Goal: Task Accomplishment & Management: Manage account settings

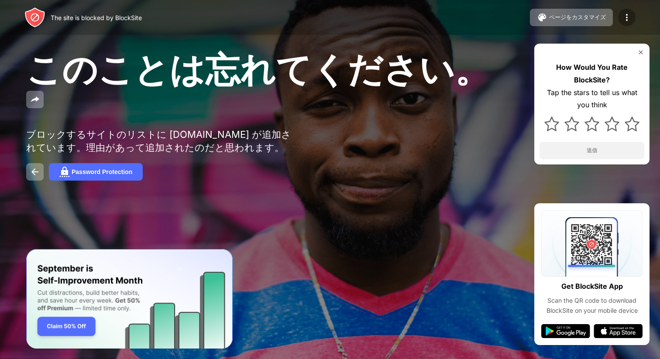
click at [622, 18] on img at bounding box center [627, 17] width 10 height 10
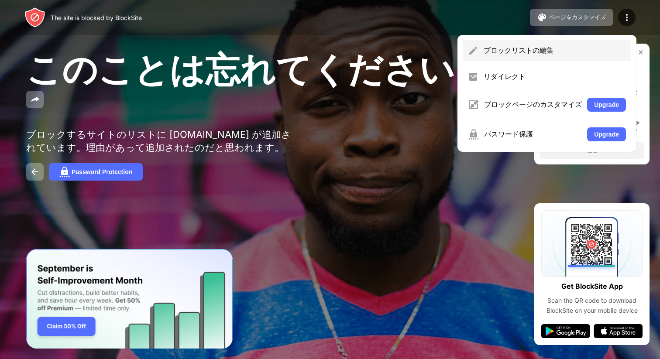
click at [540, 49] on div "ブロックリストの編集" at bounding box center [555, 51] width 142 height 10
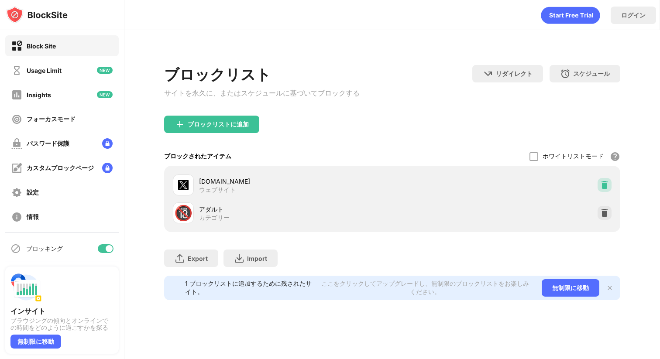
click at [604, 188] on img at bounding box center [604, 185] width 9 height 9
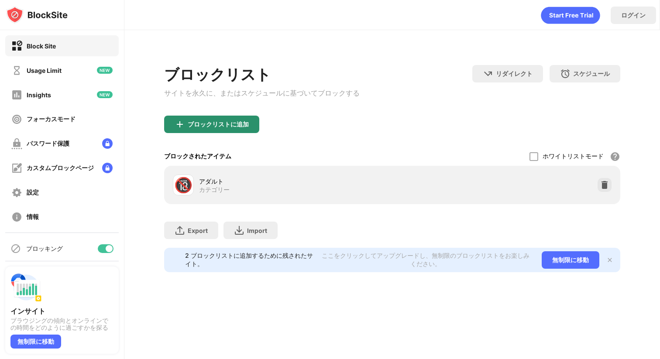
click at [239, 127] on div "ブロックリストに追加" at bounding box center [218, 124] width 61 height 7
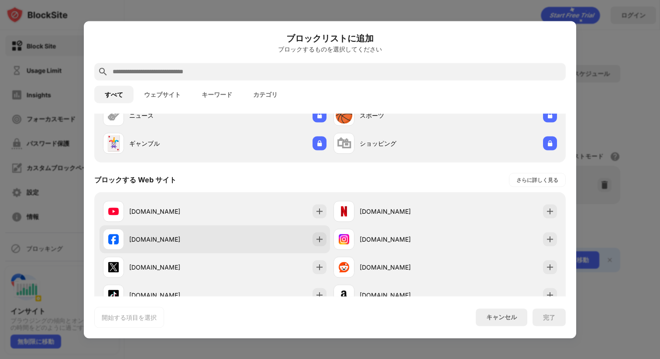
scroll to position [77, 0]
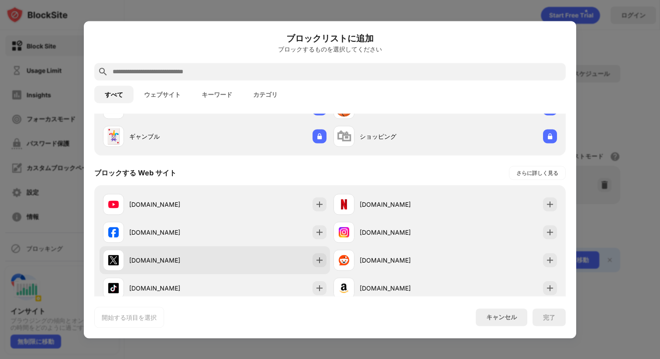
click at [219, 248] on div "[DOMAIN_NAME]" at bounding box center [215, 260] width 231 height 28
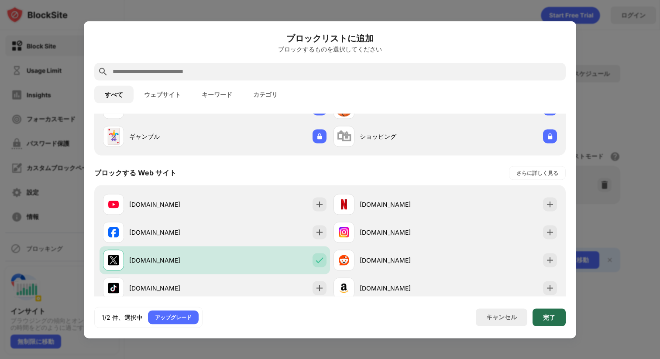
click at [557, 320] on div "完了" at bounding box center [549, 317] width 33 height 17
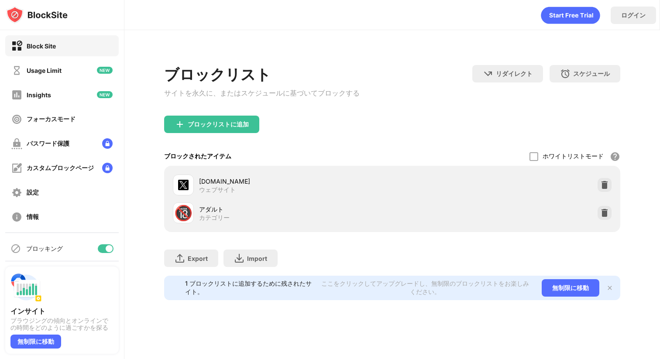
click at [595, 127] on div "ブロックリストに追加" at bounding box center [392, 131] width 457 height 31
